Goal: Book appointment/travel/reservation

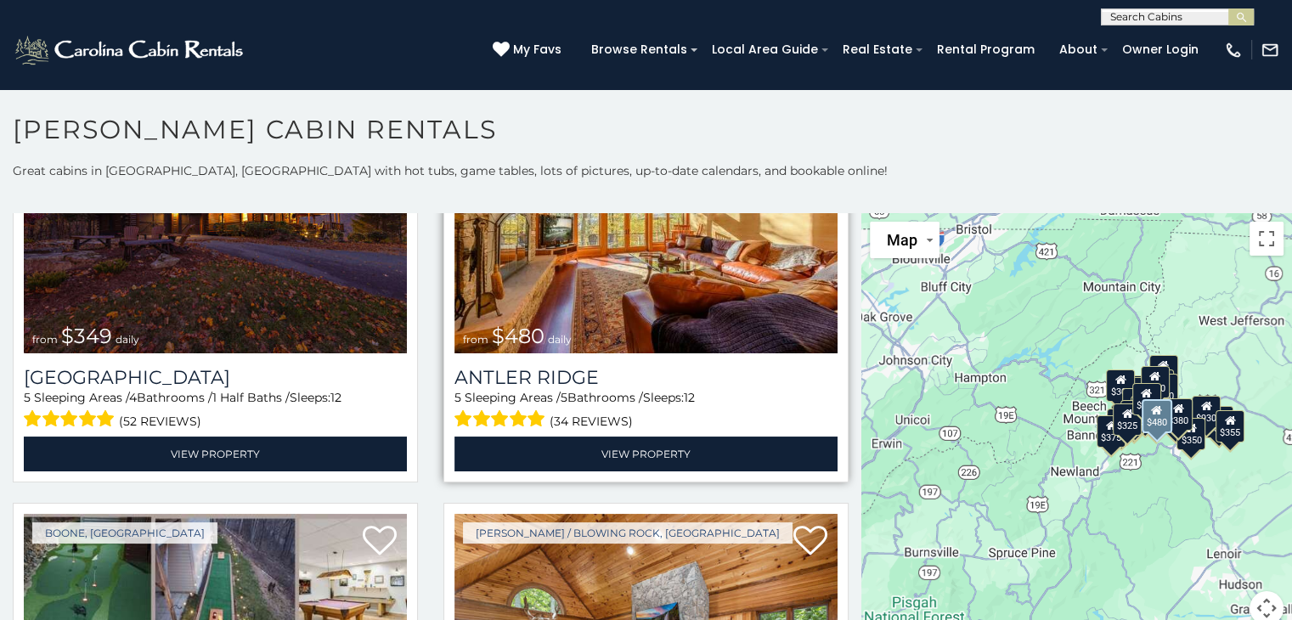
scroll to position [170, 0]
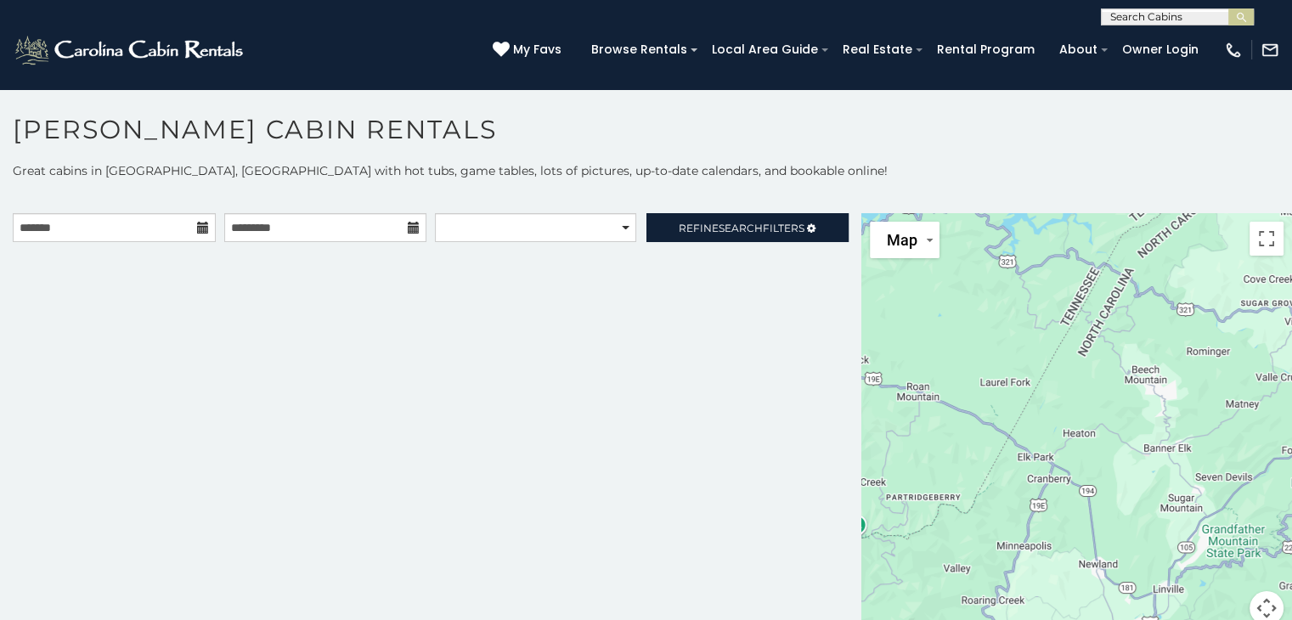
scroll to position [16, 0]
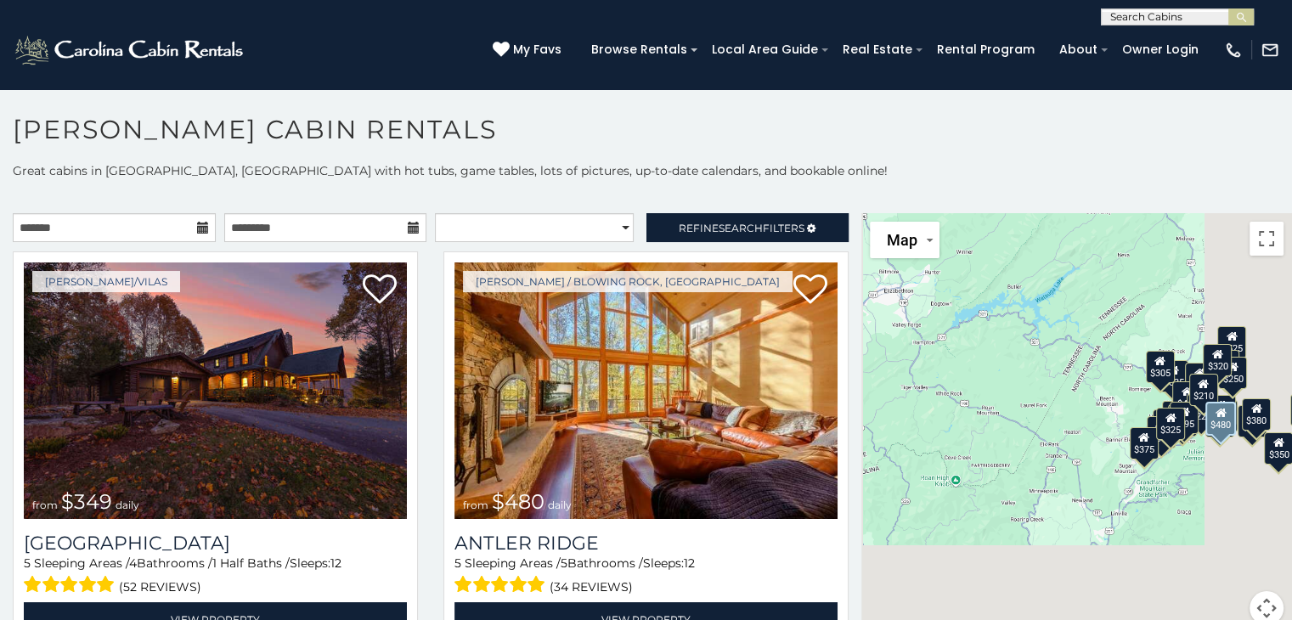
scroll to position [170, 0]
